Goal: Information Seeking & Learning: Learn about a topic

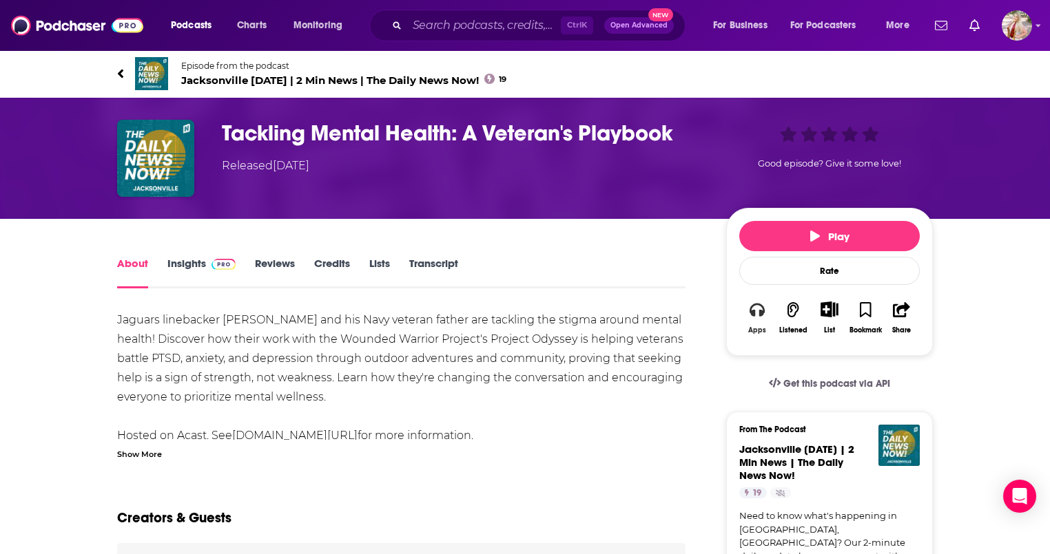
click at [755, 306] on icon "button" at bounding box center [756, 309] width 15 height 15
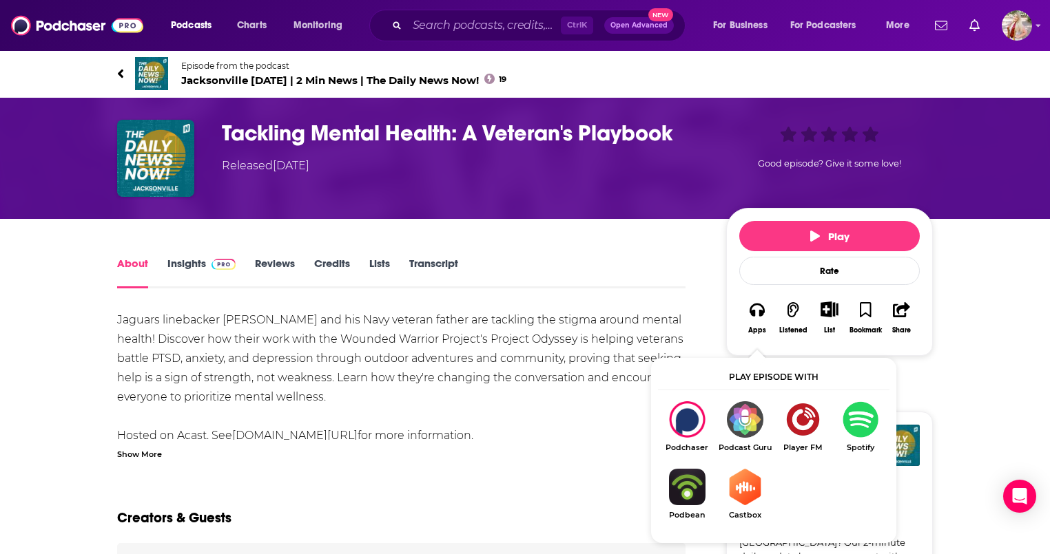
click at [849, 419] on img "Show Listen On dropdown" at bounding box center [860, 420] width 58 height 37
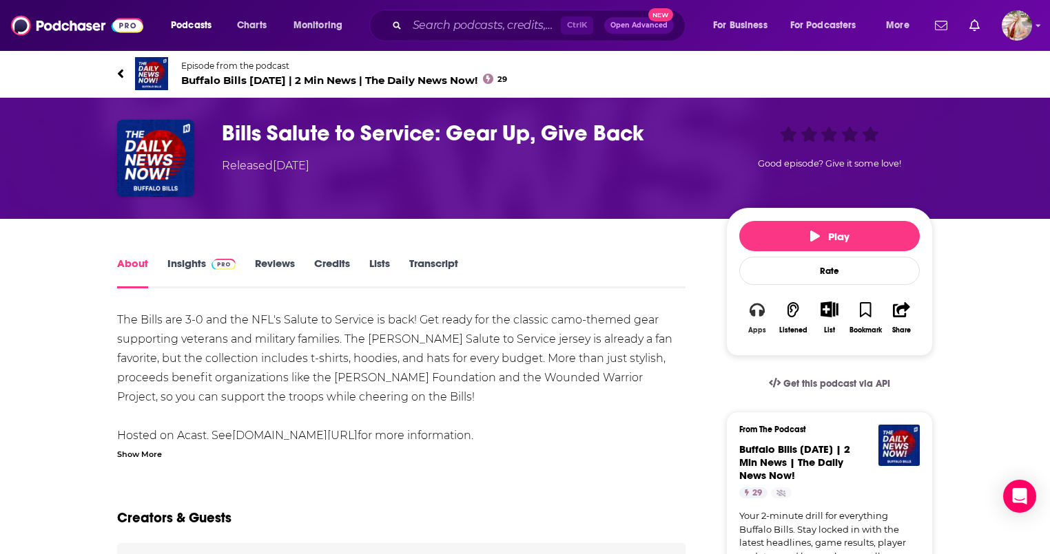
click at [753, 330] on div "Apps" at bounding box center [757, 330] width 18 height 8
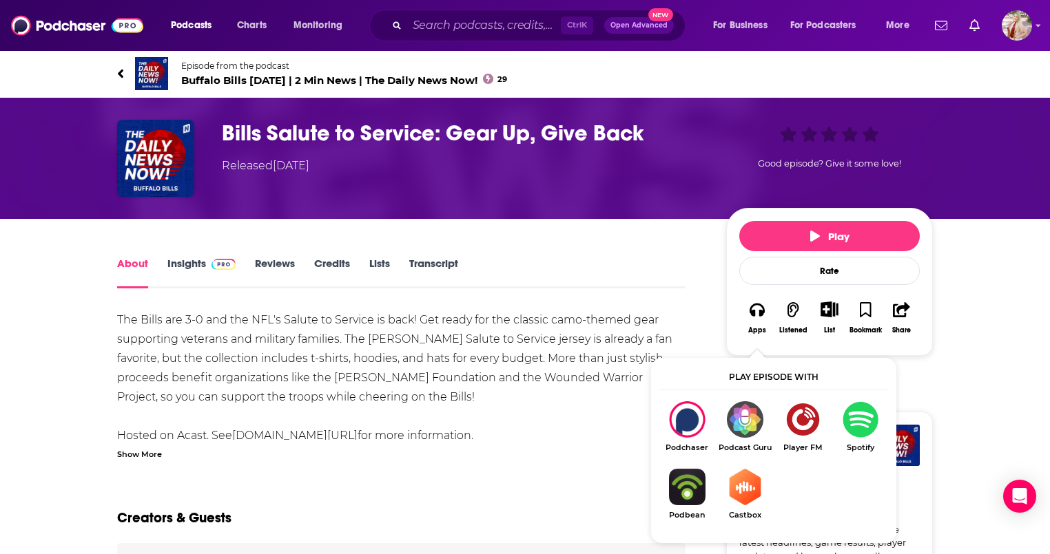
click at [849, 424] on img "Show Listen On dropdown" at bounding box center [860, 420] width 58 height 37
